Goal: Task Accomplishment & Management: Complete application form

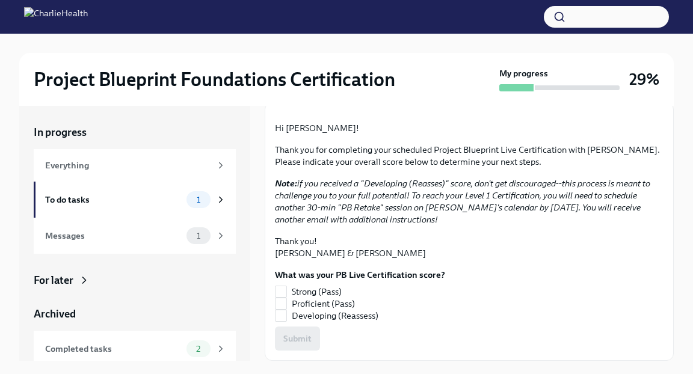
scroll to position [168, 0]
click at [146, 207] on div "To do tasks 1" at bounding box center [135, 199] width 181 height 17
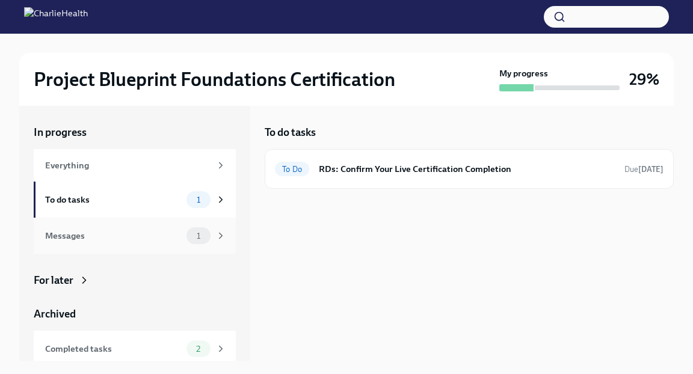
click at [136, 236] on div "Messages" at bounding box center [113, 235] width 137 height 13
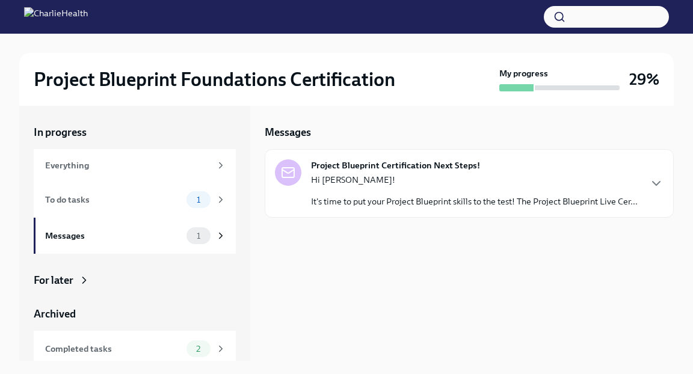
click at [396, 177] on p "Hi [PERSON_NAME]!" at bounding box center [474, 180] width 327 height 12
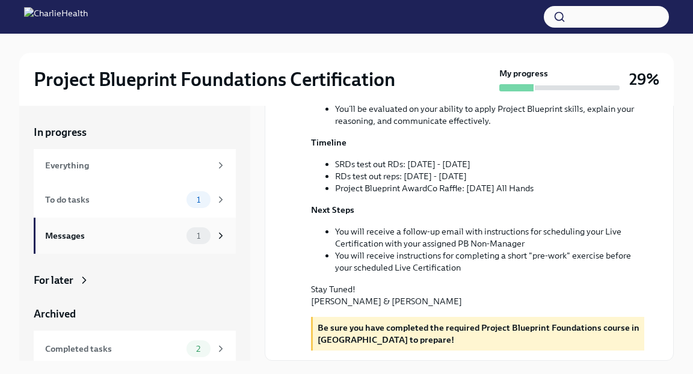
scroll to position [42, 0]
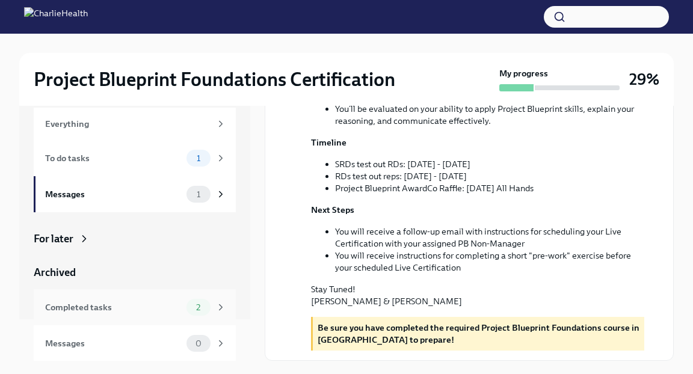
click at [147, 312] on div "Completed tasks" at bounding box center [113, 307] width 137 height 13
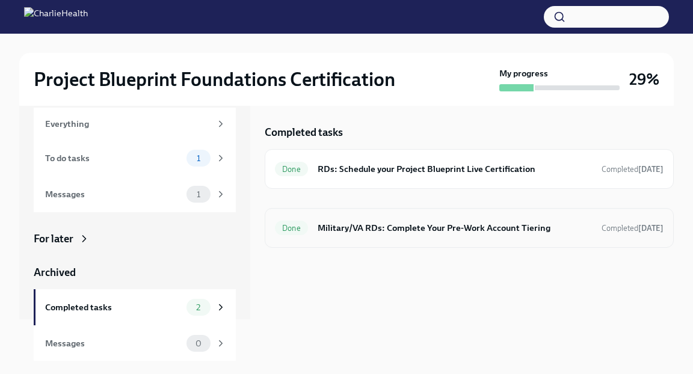
click at [424, 226] on h6 "Military/VA RDs: Complete Your Pre-Work Account Tiering" at bounding box center [455, 227] width 274 height 13
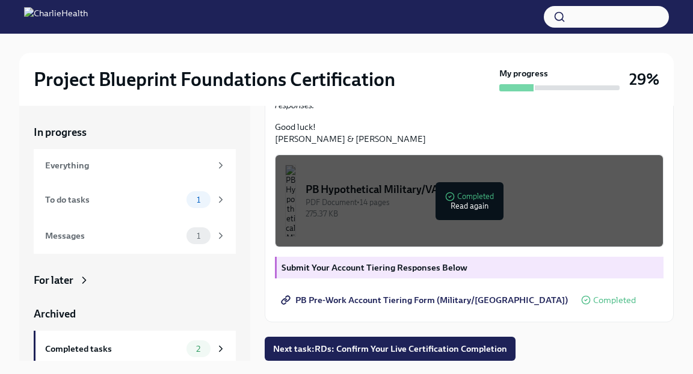
scroll to position [401, 0]
click at [387, 298] on span "PB Pre-Work Account Tiering Form (Military/[GEOGRAPHIC_DATA])" at bounding box center [425, 300] width 285 height 12
